Goal: Information Seeking & Learning: Understand process/instructions

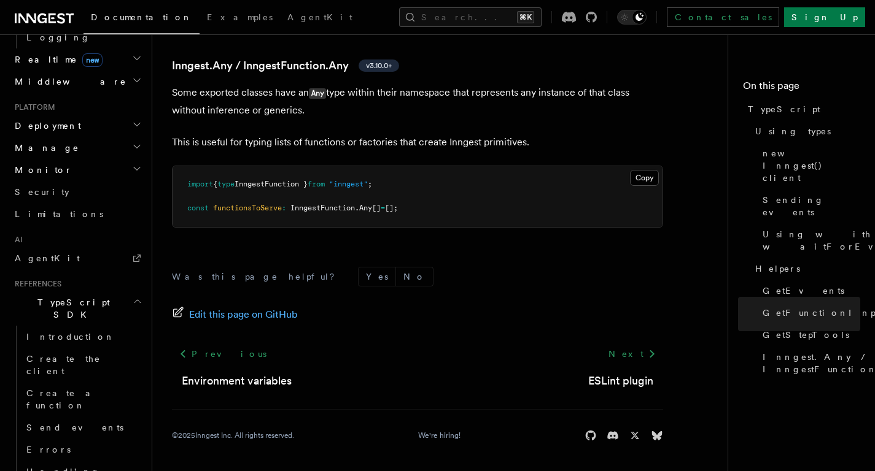
scroll to position [569, 0]
click at [46, 255] on span "AgentKit" at bounding box center [47, 260] width 65 height 10
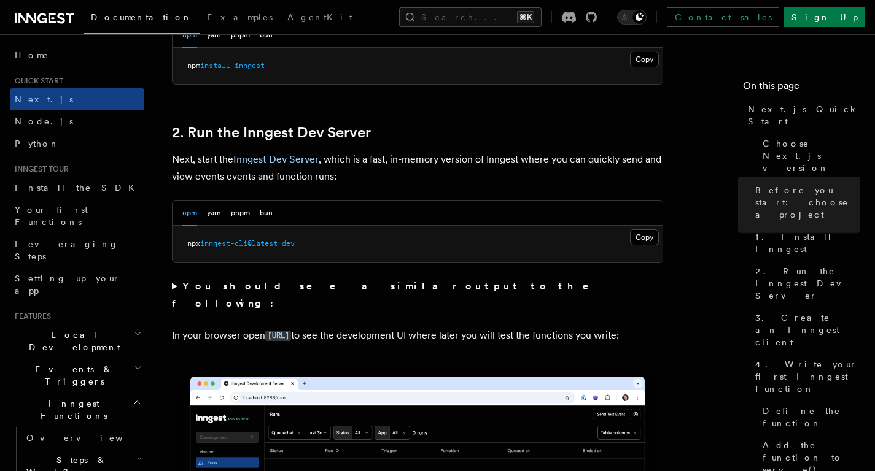
scroll to position [792, 0]
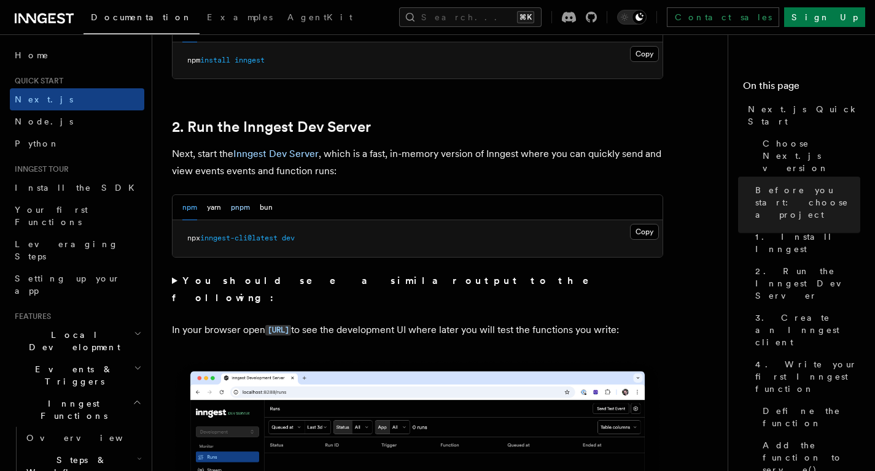
click at [244, 212] on button "pnpm" at bounding box center [240, 207] width 19 height 25
click at [642, 233] on button "Copy Copied" at bounding box center [644, 232] width 29 height 16
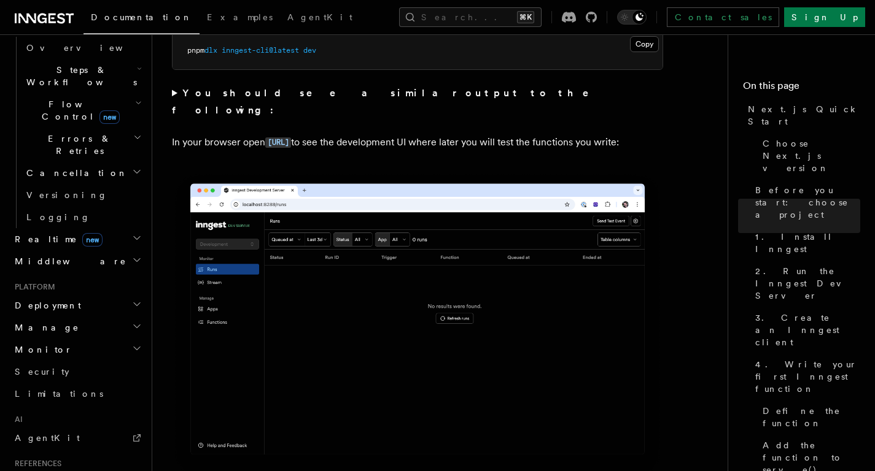
scroll to position [393, 0]
click at [46, 425] on link "AgentKit" at bounding box center [77, 436] width 134 height 22
